Goal: Information Seeking & Learning: Learn about a topic

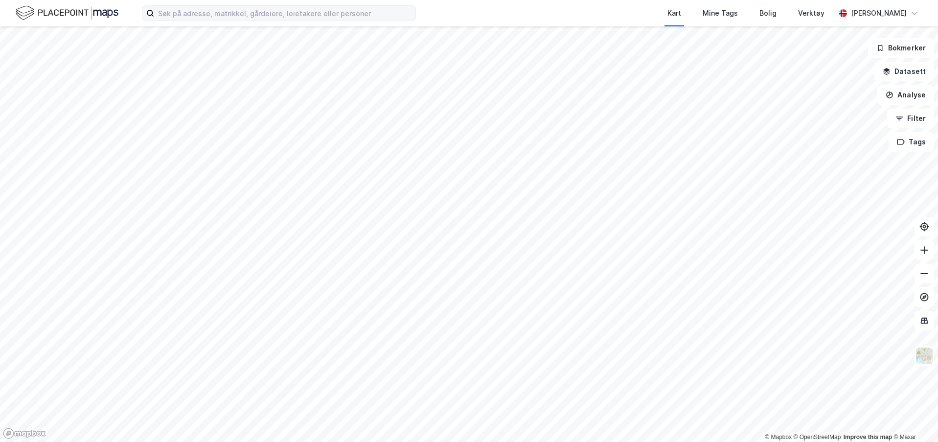
click at [243, 20] on div "Kart Mine Tags Bolig Verktøy [PERSON_NAME]" at bounding box center [469, 13] width 938 height 26
click at [245, 17] on input at bounding box center [284, 13] width 261 height 15
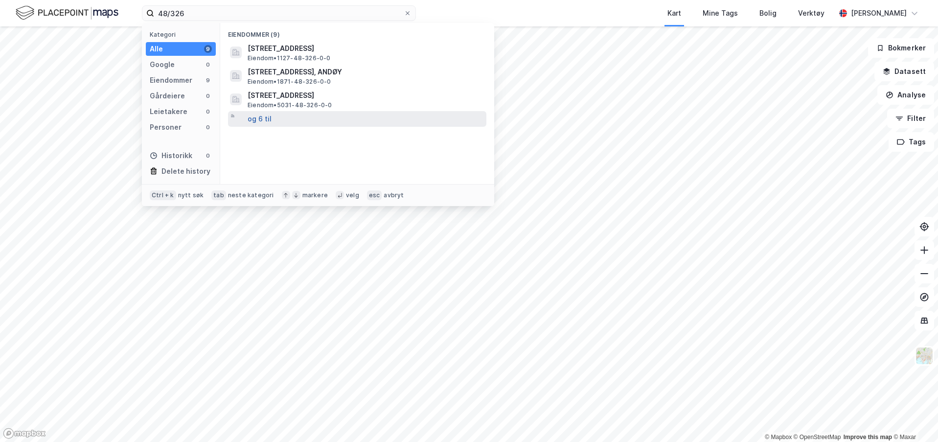
click at [255, 119] on button "og 6 til" at bounding box center [260, 119] width 24 height 12
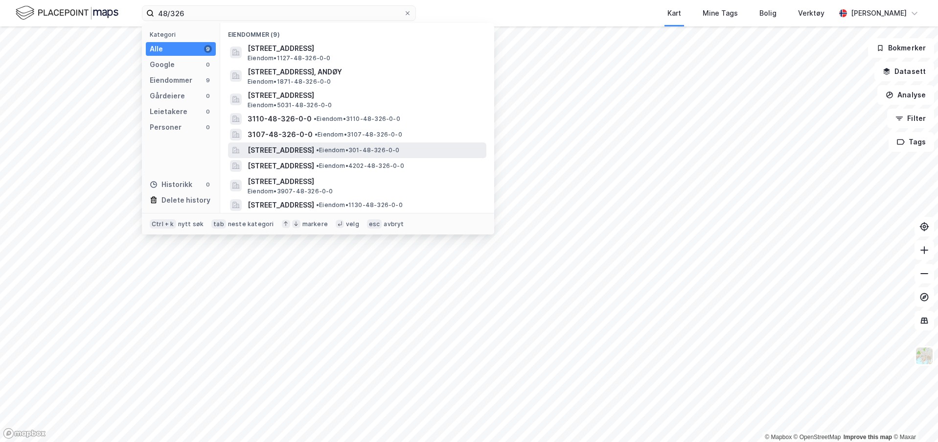
click at [304, 150] on span "[STREET_ADDRESS]" at bounding box center [281, 150] width 67 height 12
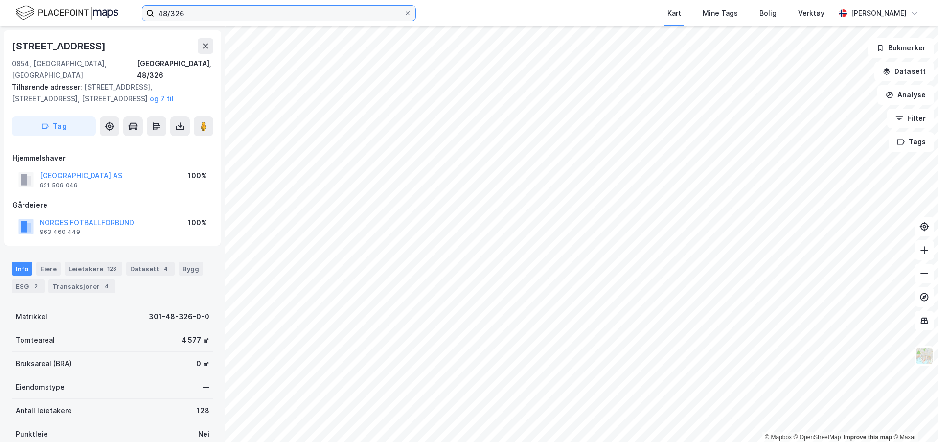
click at [248, 10] on input "48/326" at bounding box center [278, 13] width 249 height 15
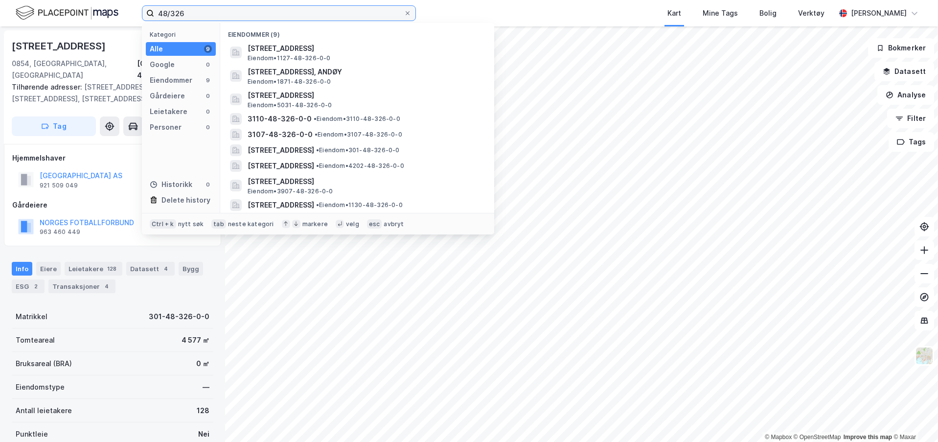
click at [248, 10] on input "48/326" at bounding box center [278, 13] width 249 height 15
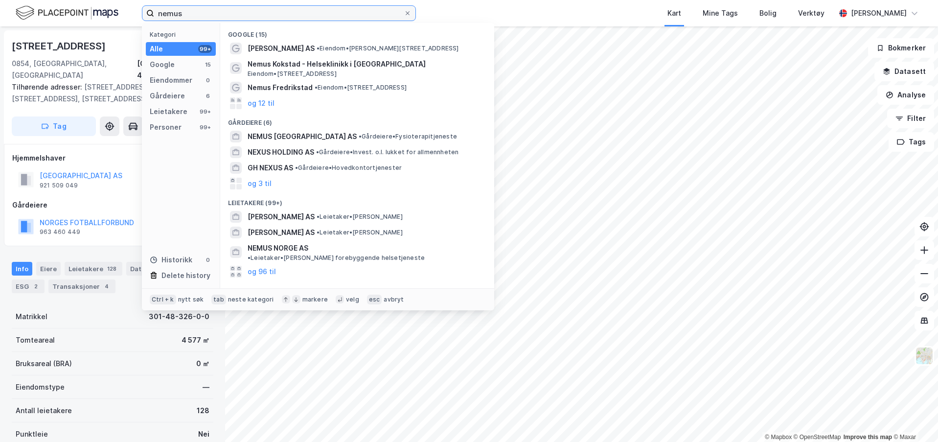
type input "nemus"
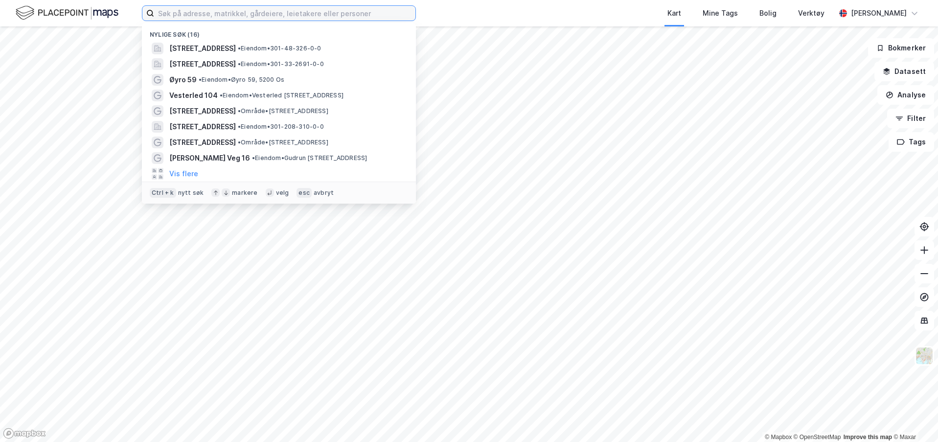
click at [267, 14] on input at bounding box center [284, 13] width 261 height 15
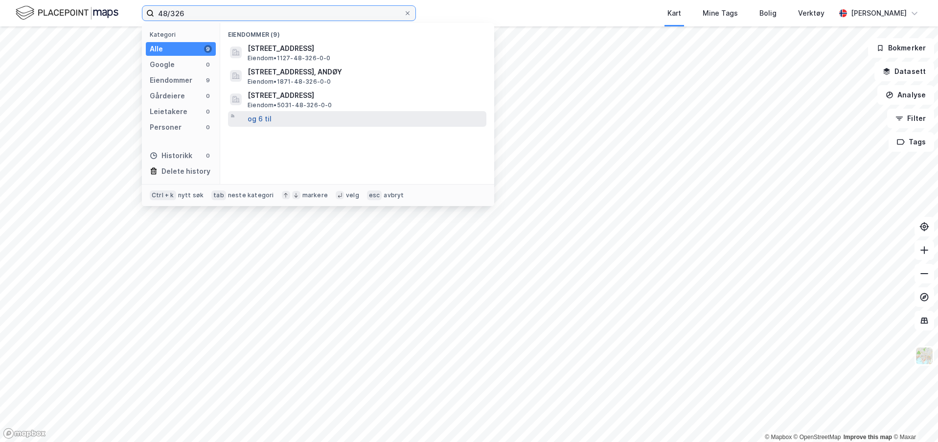
type input "48/326"
click at [265, 122] on button "og 6 til" at bounding box center [260, 119] width 24 height 12
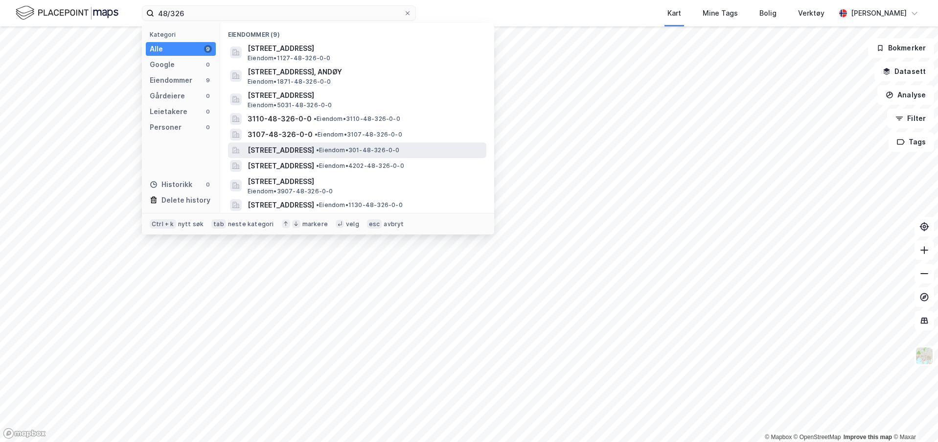
click at [314, 151] on span "[STREET_ADDRESS]" at bounding box center [281, 150] width 67 height 12
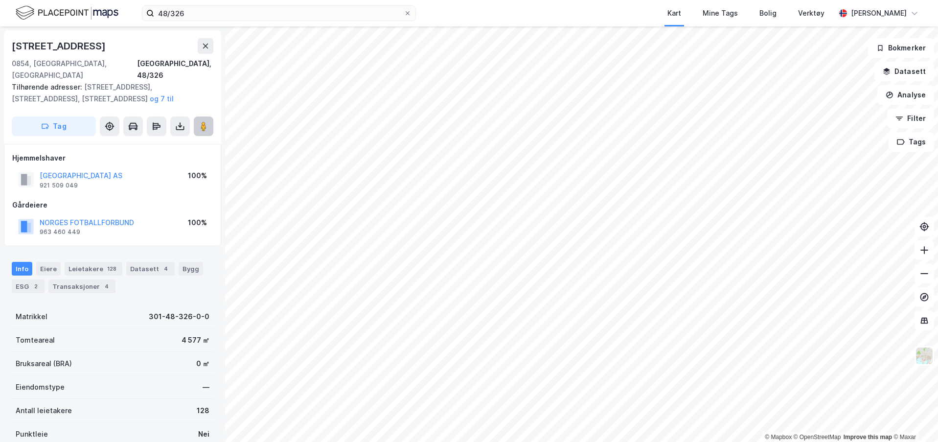
click at [206, 121] on image at bounding box center [204, 126] width 6 height 10
click at [82, 262] on div "Leietakere 128" at bounding box center [94, 269] width 58 height 14
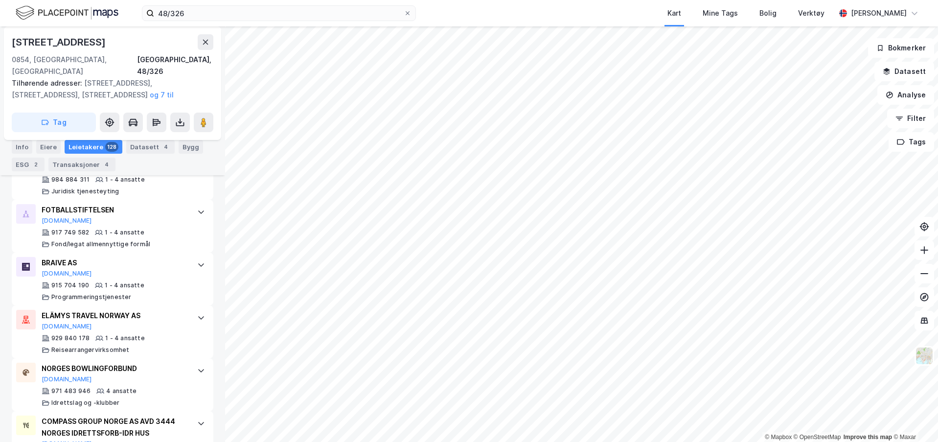
scroll to position [4928, 0]
